Goal: Information Seeking & Learning: Find specific fact

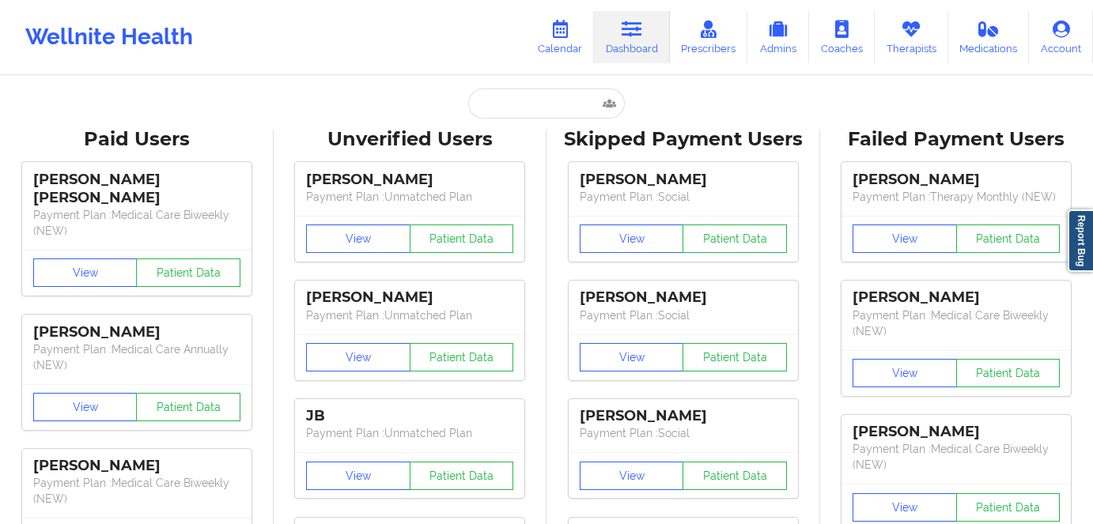
type input "[PERSON_NAME][EMAIL_ADDRESS][PERSON_NAME][DOMAIN_NAME]"
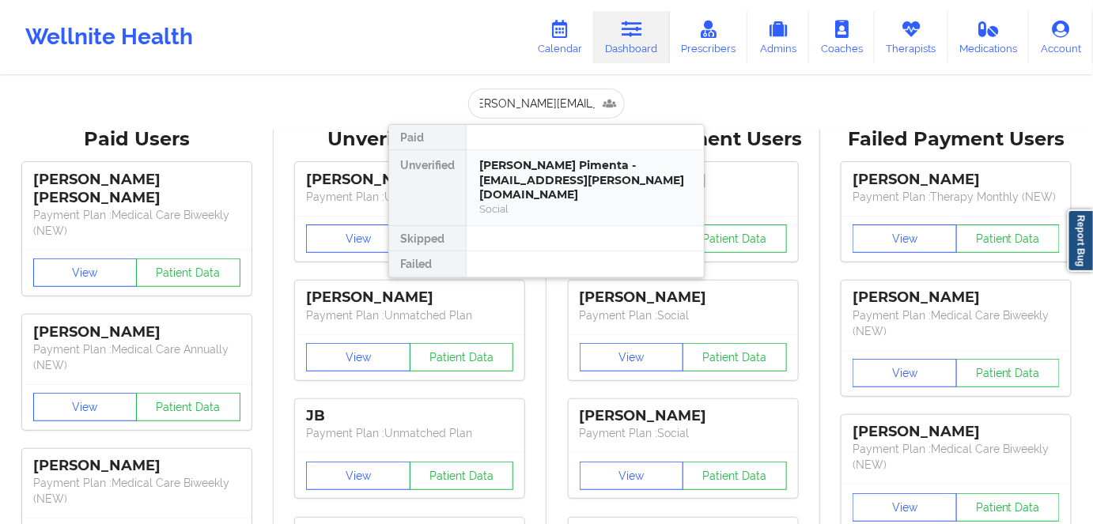
click at [566, 169] on div "[PERSON_NAME] Pimenta - [EMAIL_ADDRESS][PERSON_NAME][DOMAIN_NAME]" at bounding box center [585, 180] width 212 height 44
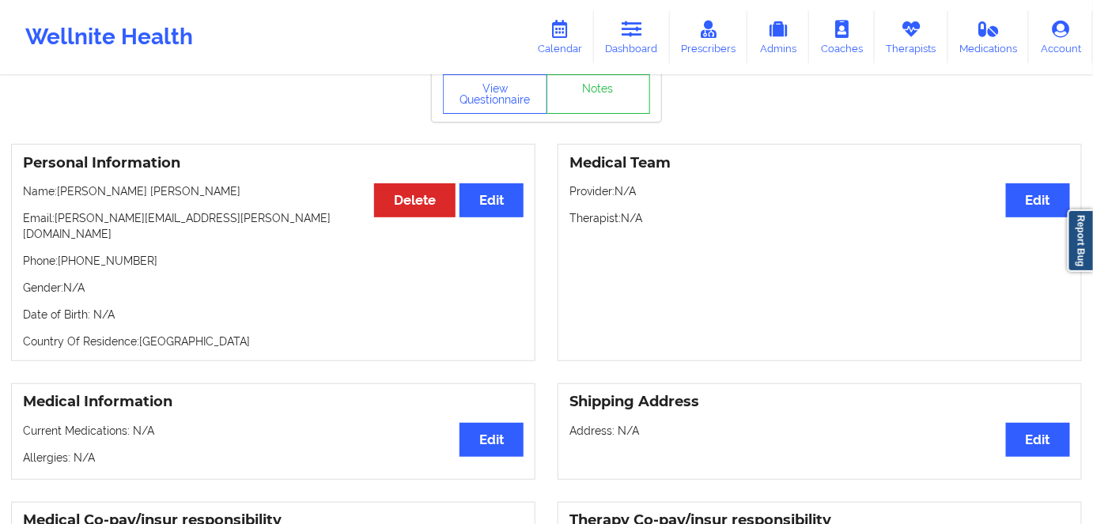
scroll to position [0, 0]
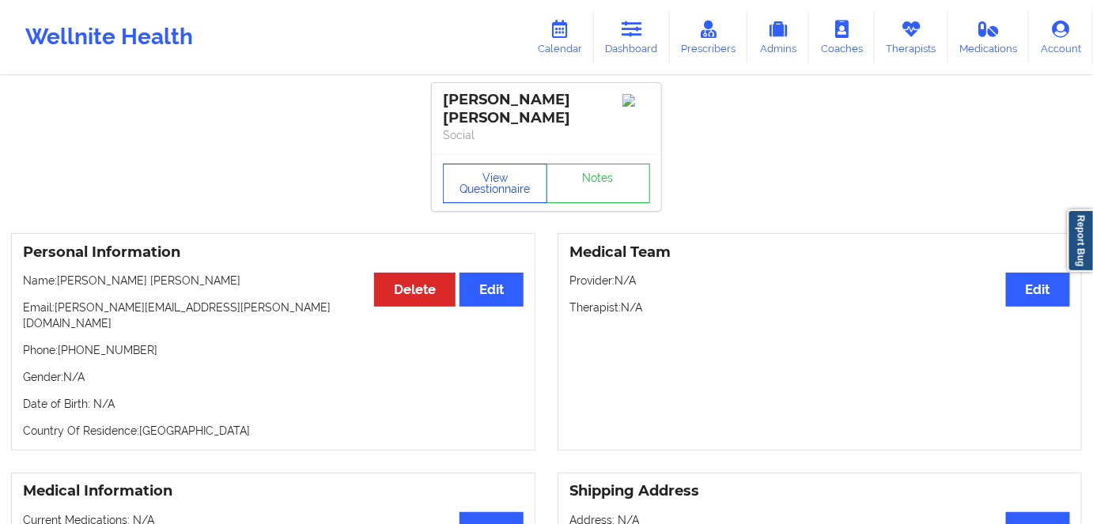
click at [462, 171] on button "View Questionnaire" at bounding box center [495, 184] width 104 height 40
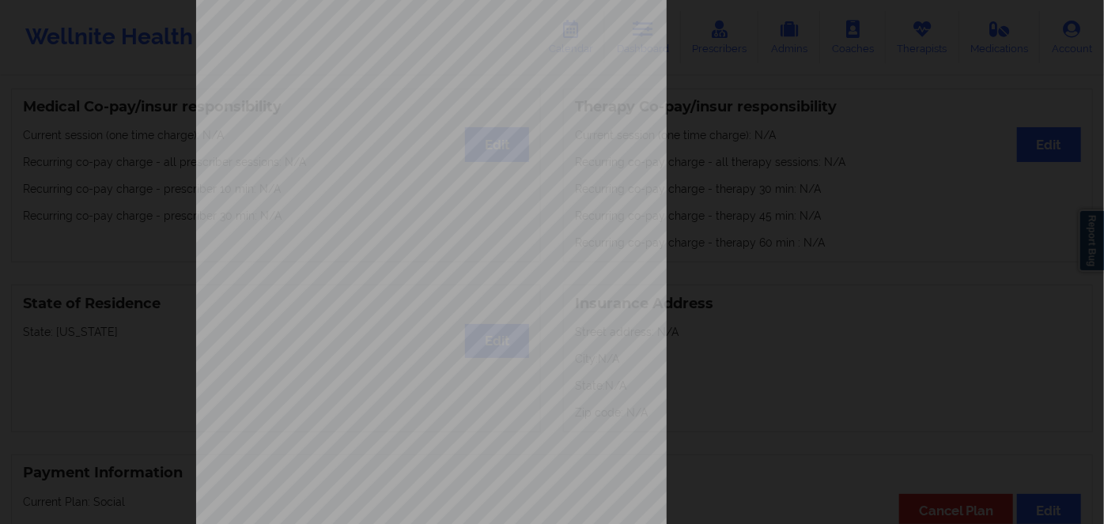
scroll to position [229, 0]
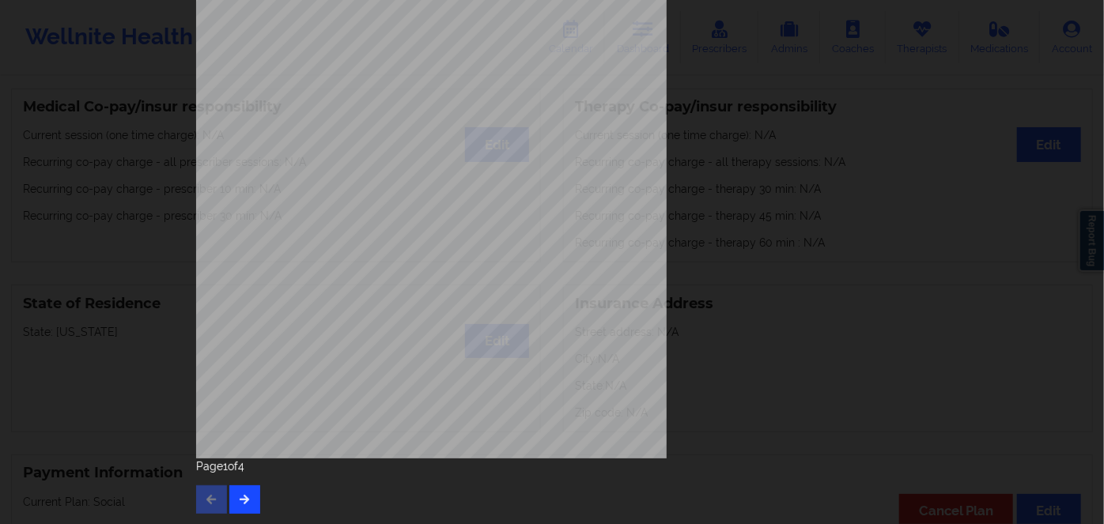
drag, startPoint x: 257, startPoint y: 490, endPoint x: 240, endPoint y: 498, distance: 18.4
click at [255, 490] on div "Page 1 of 4" at bounding box center [552, 486] width 712 height 55
click at [240, 498] on icon "button" at bounding box center [244, 498] width 13 height 9
click at [244, 483] on div "Page 2 of 4" at bounding box center [552, 486] width 712 height 55
click at [235, 490] on button "button" at bounding box center [244, 500] width 31 height 28
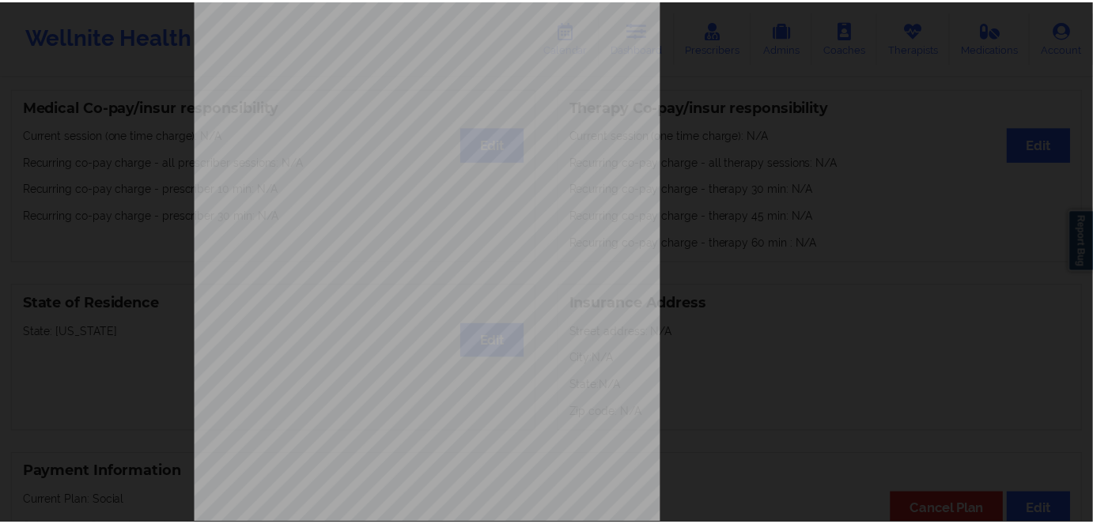
scroll to position [0, 0]
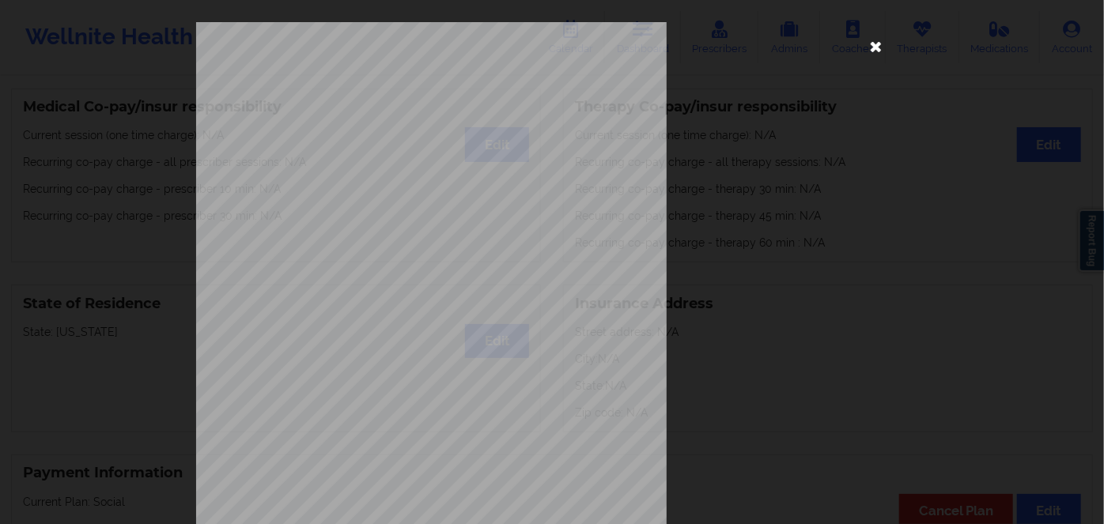
click at [873, 47] on icon at bounding box center [876, 45] width 25 height 25
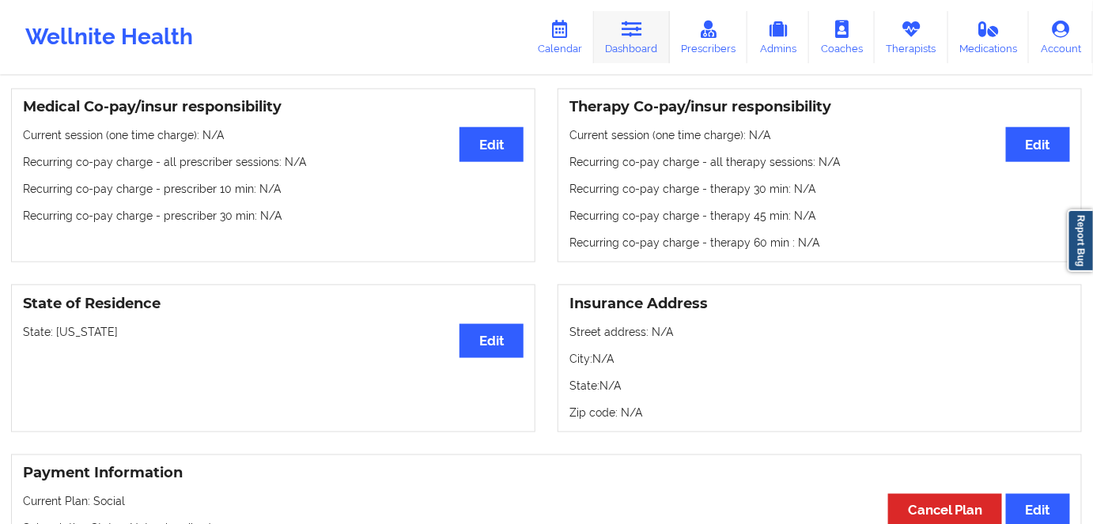
click at [628, 47] on link "Dashboard" at bounding box center [632, 37] width 76 height 52
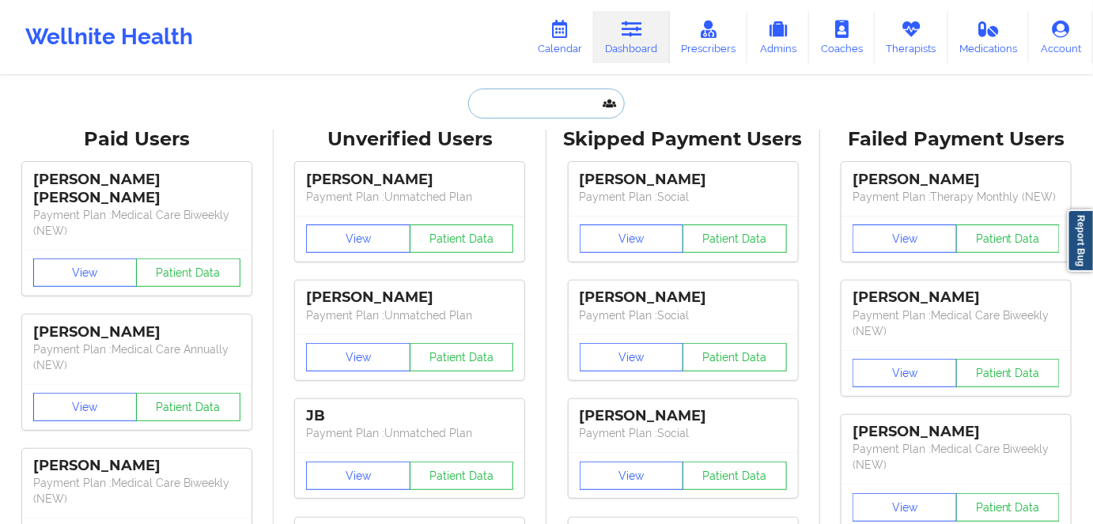
click at [564, 99] on input "text" at bounding box center [546, 104] width 157 height 30
paste input "[EMAIL_ADDRESS][DOMAIN_NAME]"
type input "[EMAIL_ADDRESS][DOMAIN_NAME]"
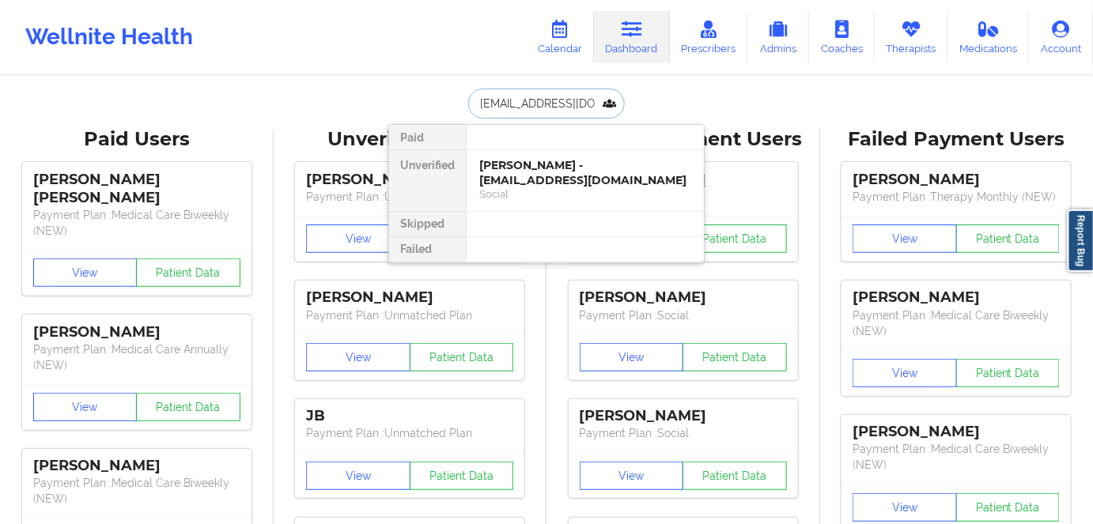
click at [573, 181] on div "[PERSON_NAME] - [EMAIL_ADDRESS][DOMAIN_NAME]" at bounding box center [585, 172] width 212 height 29
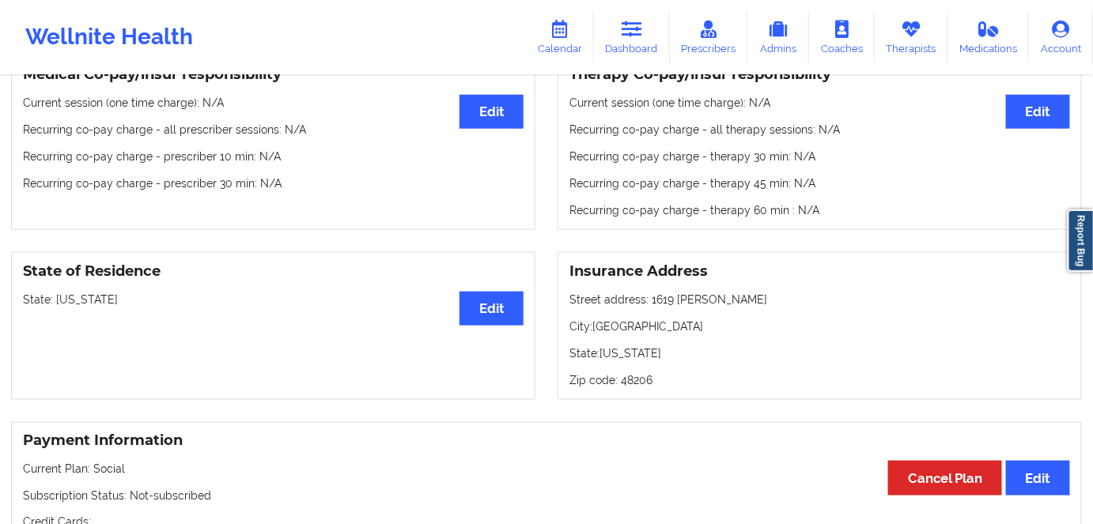
scroll to position [503, 0]
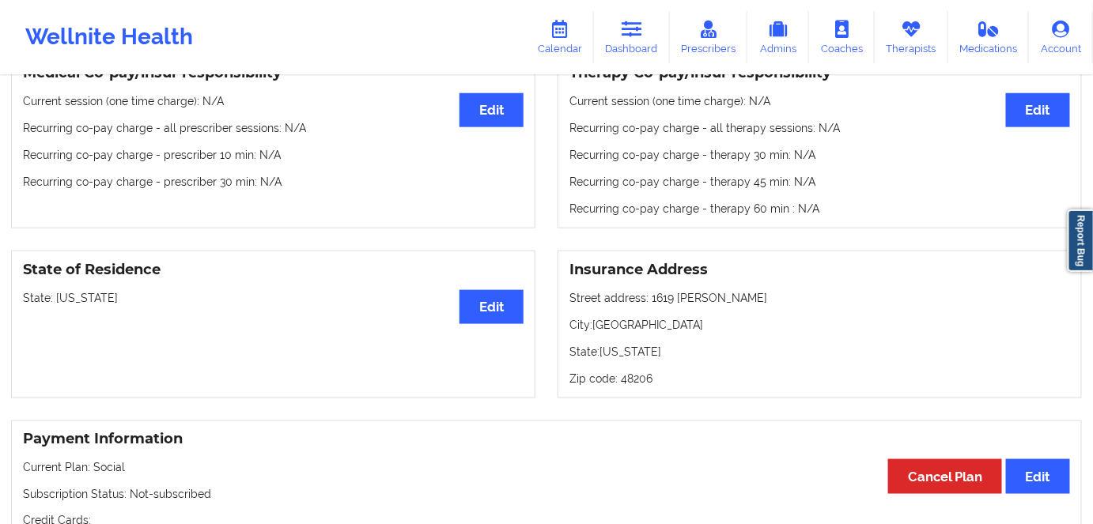
click at [80, 299] on p "State: [US_STATE]" at bounding box center [273, 298] width 501 height 16
copy p "[US_STATE]"
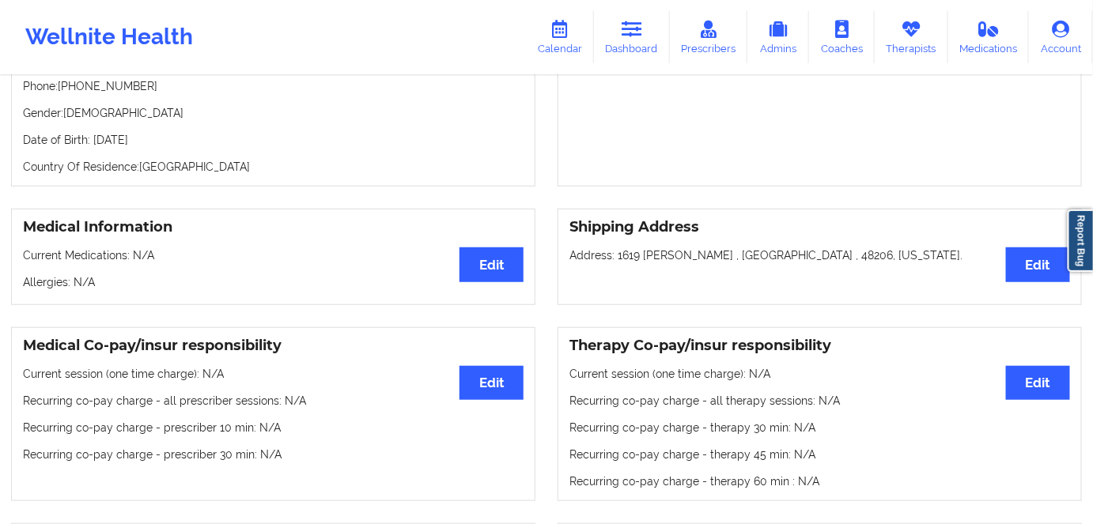
scroll to position [143, 0]
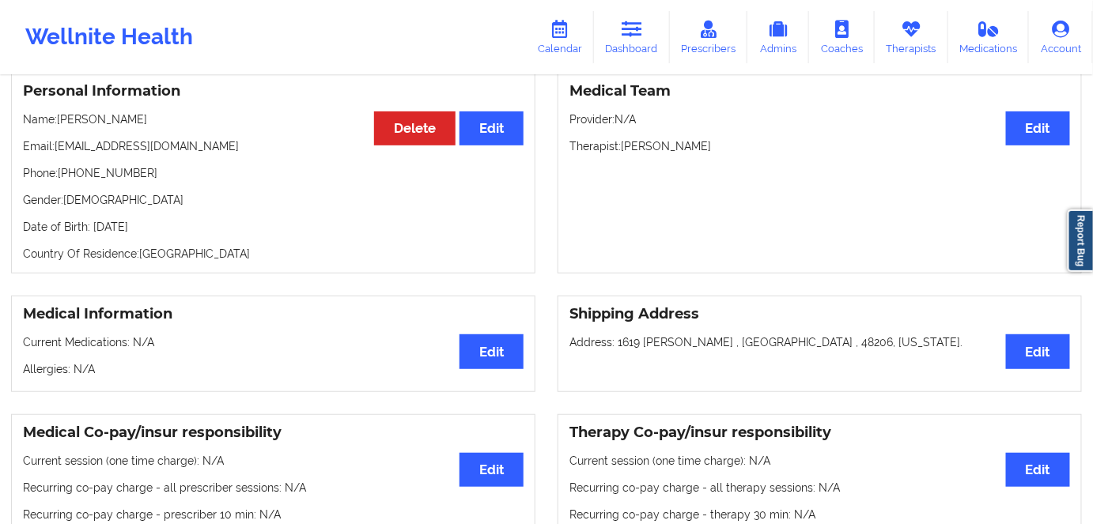
click at [200, 231] on p "Date of Birth: [DEMOGRAPHIC_DATA]" at bounding box center [273, 227] width 501 height 16
copy p "1993"
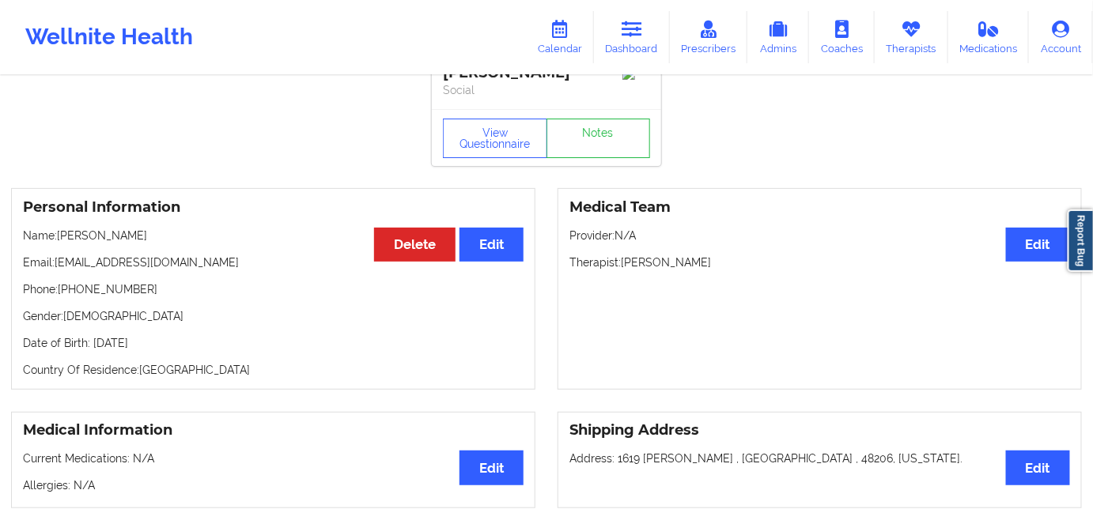
scroll to position [0, 0]
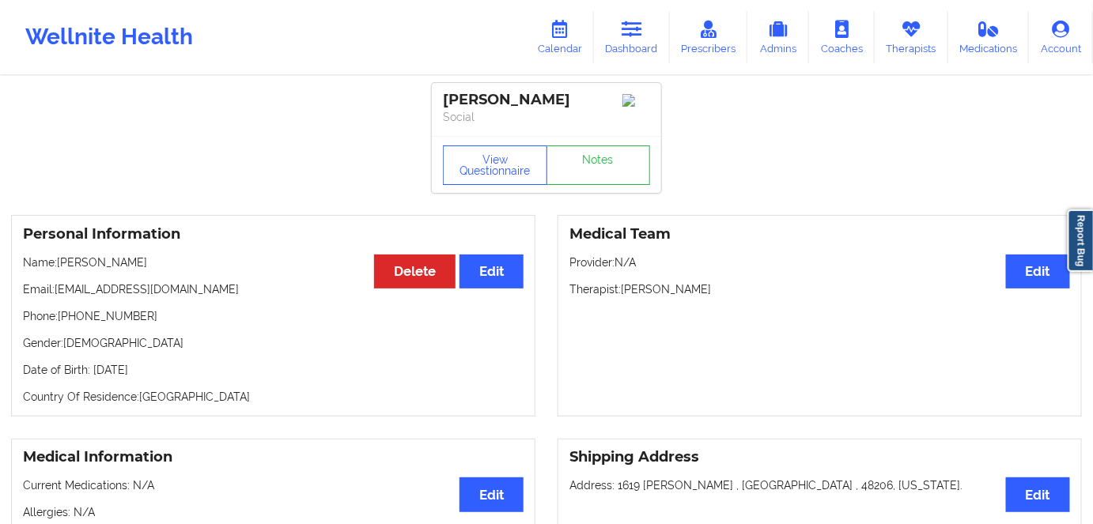
click at [470, 193] on div "View Questionnaire Notes" at bounding box center [546, 164] width 229 height 57
click at [474, 158] on button "View Questionnaire" at bounding box center [495, 166] width 104 height 40
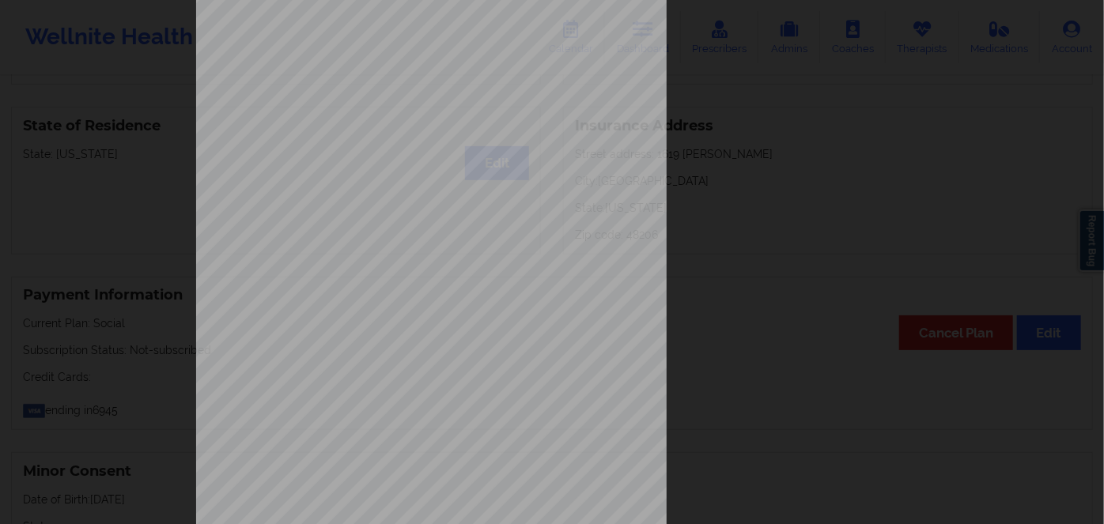
scroll to position [229, 0]
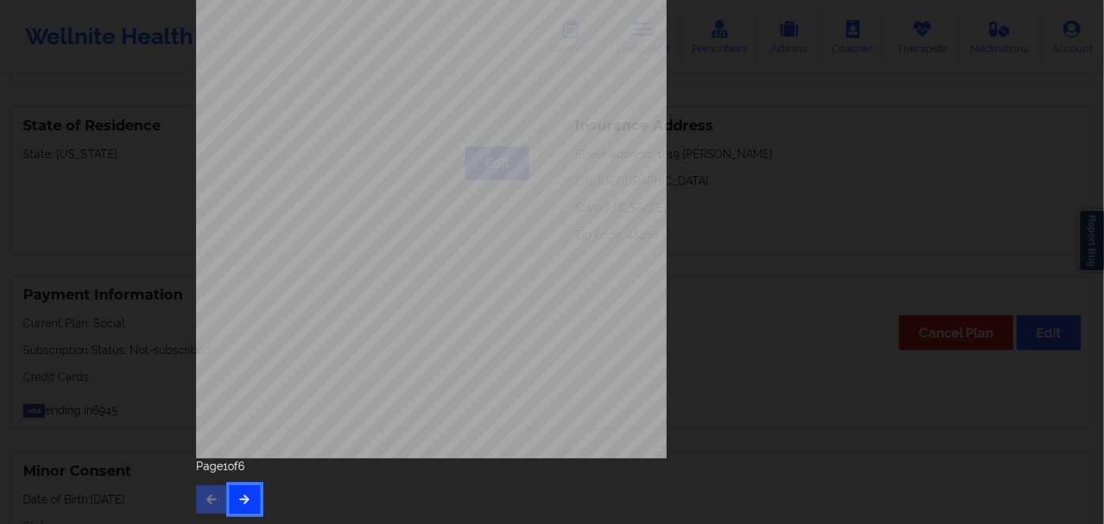
click at [255, 501] on button "button" at bounding box center [244, 500] width 31 height 28
click at [242, 498] on icon "button" at bounding box center [244, 498] width 13 height 9
click at [241, 502] on icon "button" at bounding box center [244, 498] width 13 height 9
click at [234, 498] on button "button" at bounding box center [244, 500] width 31 height 28
click at [369, 223] on span "995680920" at bounding box center [379, 222] width 36 height 7
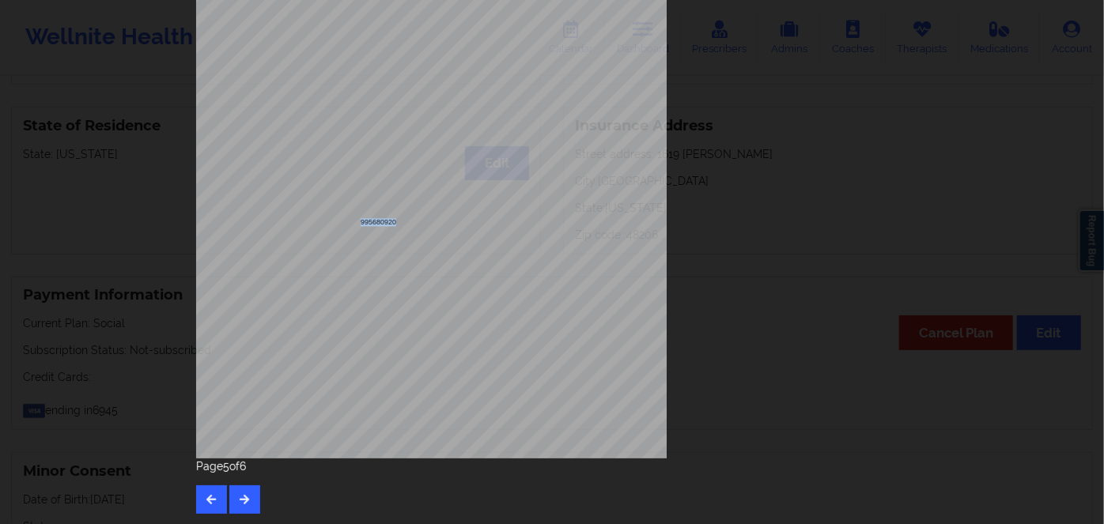
click at [369, 223] on span "995680920" at bounding box center [379, 222] width 36 height 7
copy span "995680920"
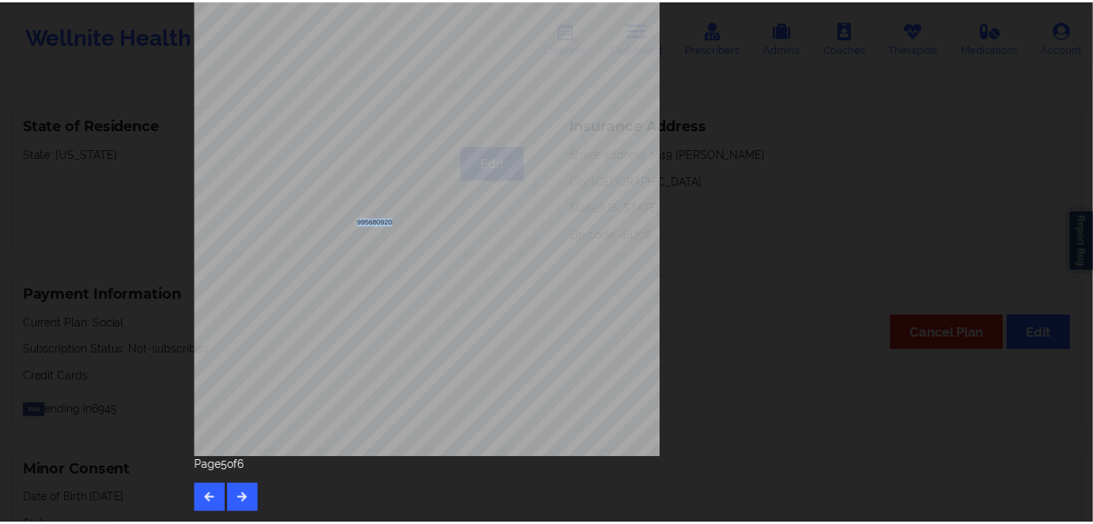
scroll to position [0, 0]
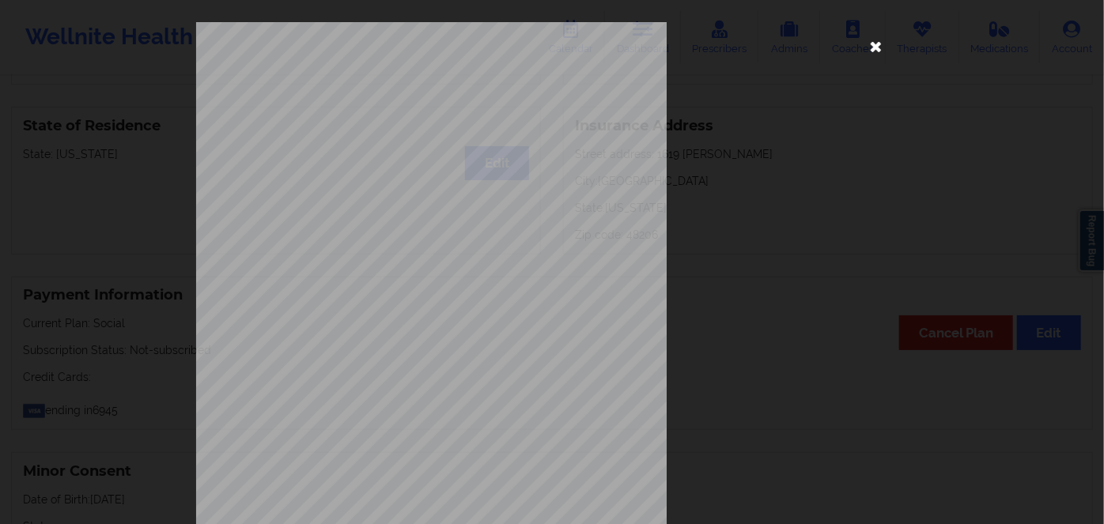
drag, startPoint x: 870, startPoint y: 49, endPoint x: 497, endPoint y: 43, distance: 373.3
click at [870, 48] on icon at bounding box center [876, 45] width 25 height 25
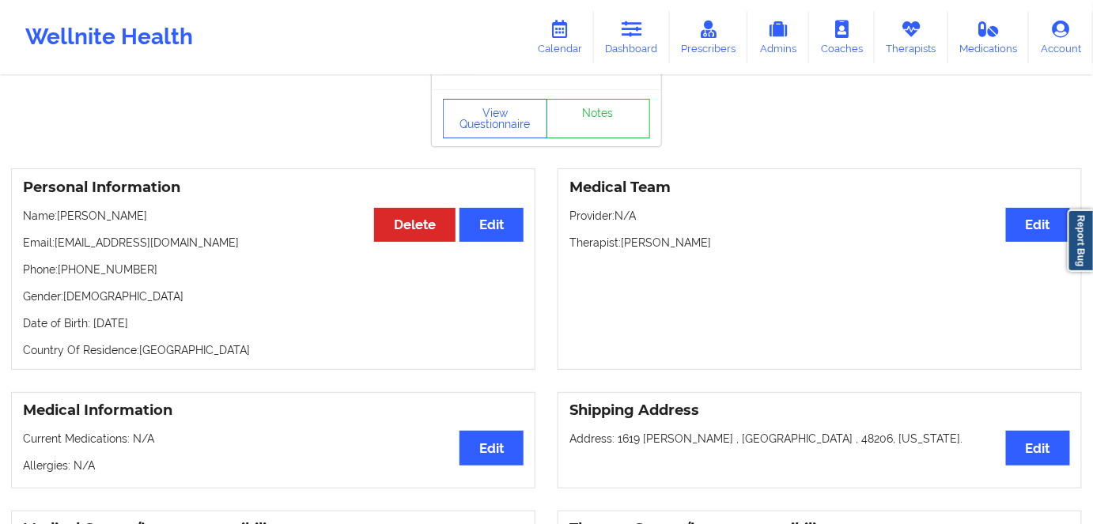
scroll to position [71, 0]
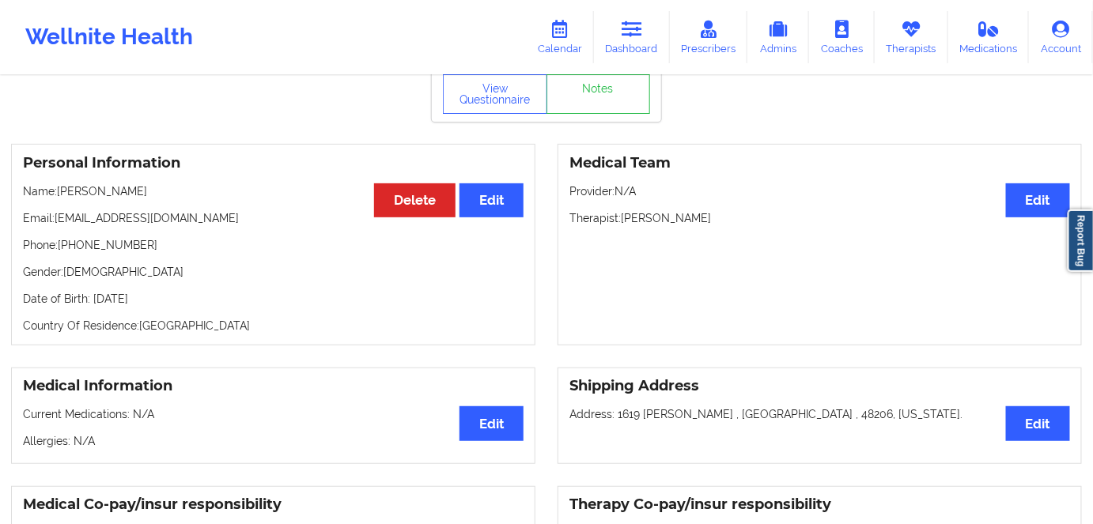
drag, startPoint x: 202, startPoint y: 297, endPoint x: 93, endPoint y: 289, distance: 109.4
click at [93, 289] on div "Personal Information Edit Delete Name: [PERSON_NAME] Email: [EMAIL_ADDRESS][DOM…" at bounding box center [273, 245] width 524 height 202
copy p "[DATE]"
